Goal: Find specific page/section: Find specific page/section

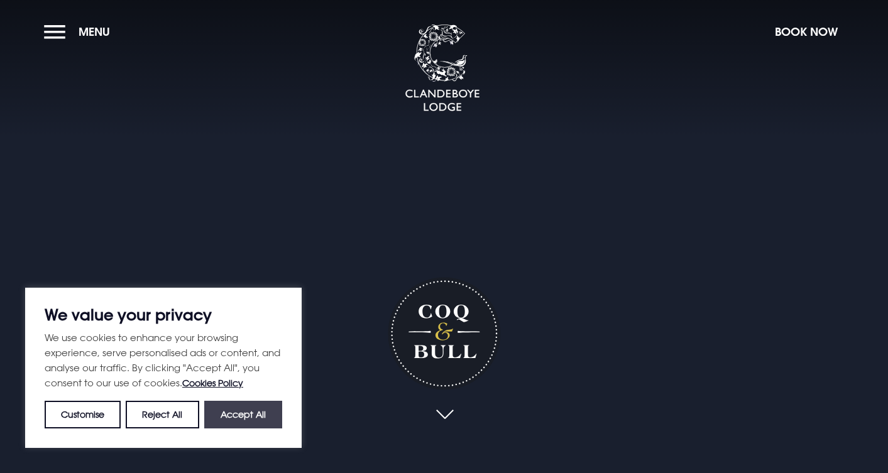
click at [221, 410] on button "Accept All" at bounding box center [243, 415] width 78 height 28
checkbox input "true"
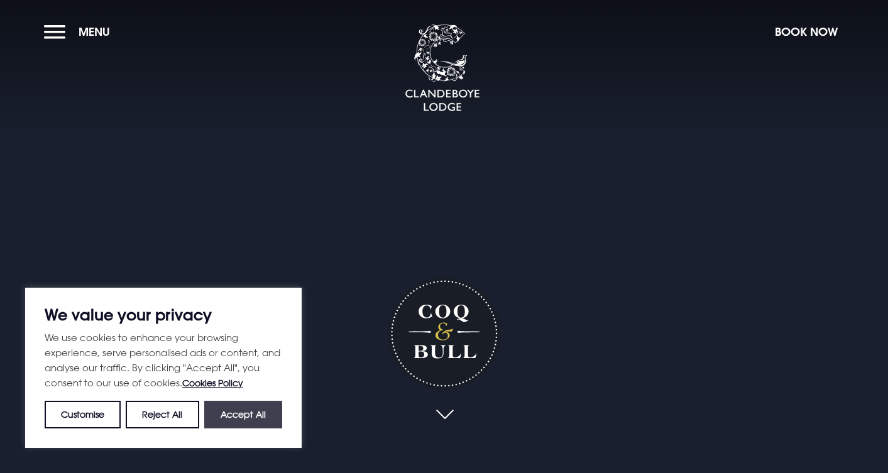
checkbox input "true"
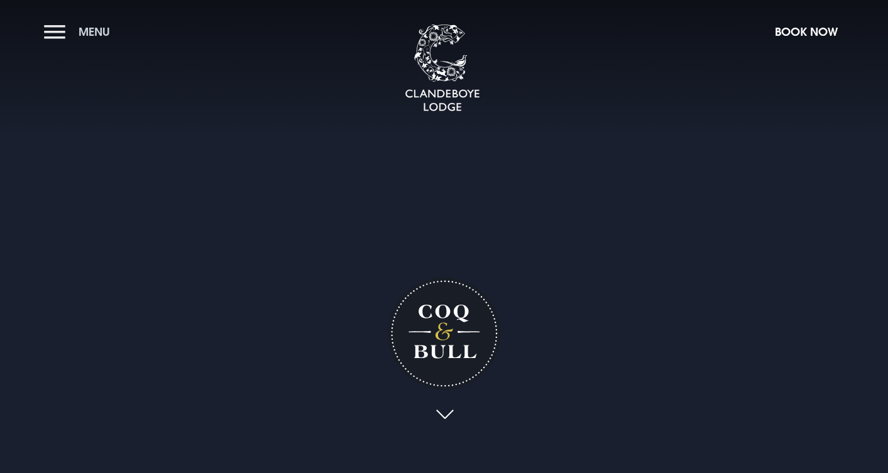
click at [57, 33] on button "Menu" at bounding box center [80, 31] width 72 height 27
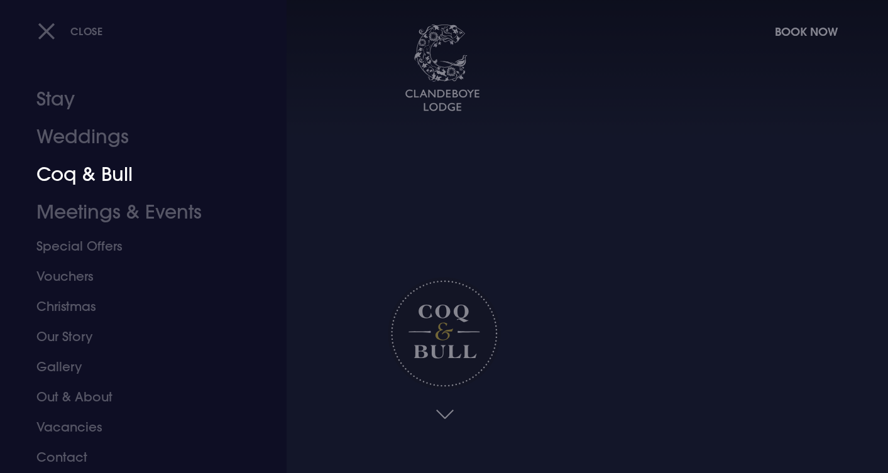
click at [89, 175] on link "Coq & Bull" at bounding box center [135, 175] width 199 height 38
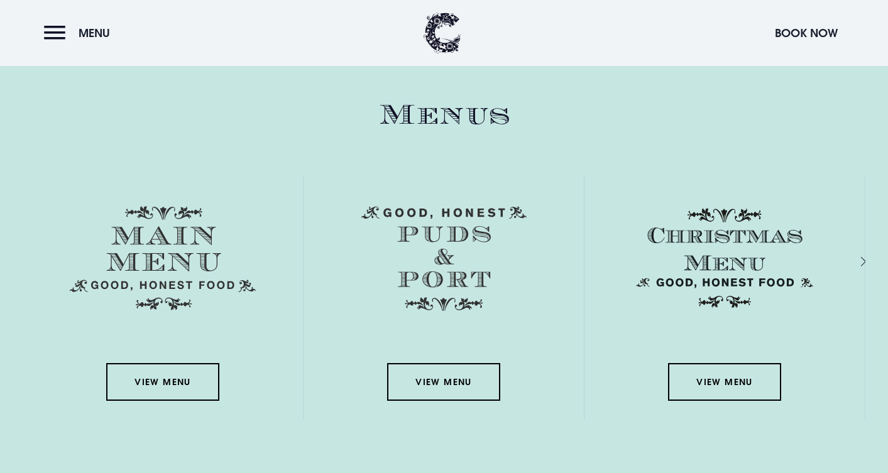
scroll to position [2085, 0]
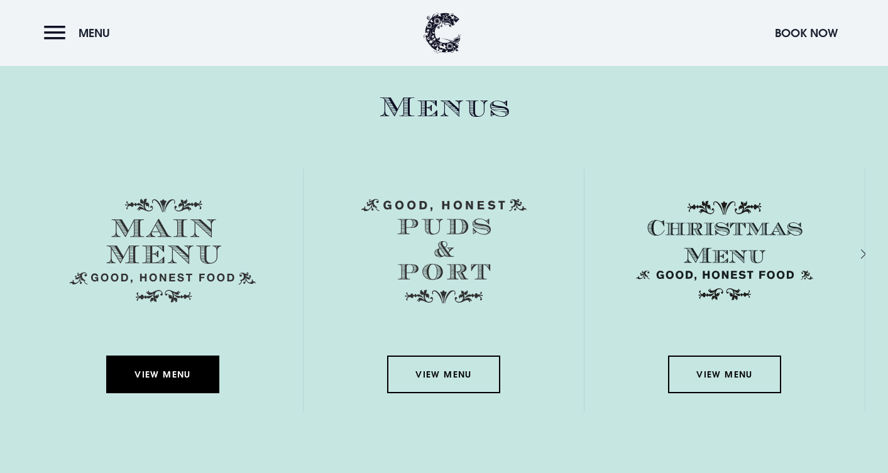
click at [172, 368] on link "View Menu" at bounding box center [162, 375] width 113 height 38
